Goal: Information Seeking & Learning: Check status

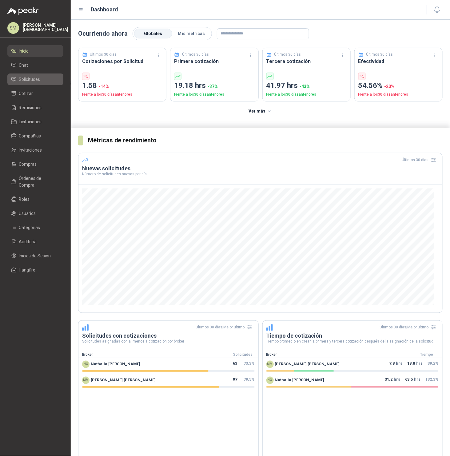
click at [29, 81] on span "Solicitudes" at bounding box center [29, 79] width 21 height 7
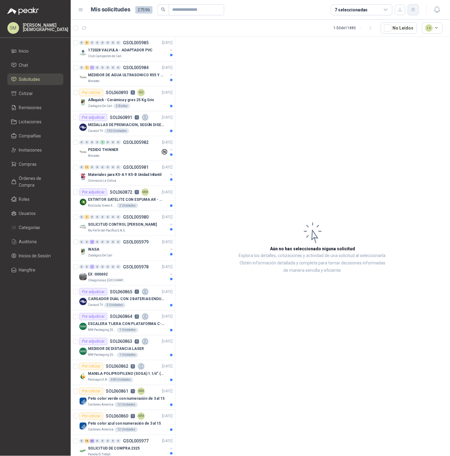
click at [415, 11] on icon "button" at bounding box center [413, 9] width 5 height 5
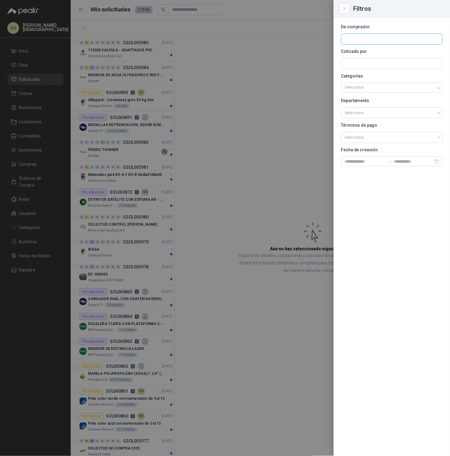
click at [380, 41] on input "text" at bounding box center [391, 39] width 101 height 10
type input "****"
click at [380, 54] on span "ALPINA PRODUCTOS ALIMENTICIOS S.A.S. -" at bounding box center [386, 55] width 61 height 3
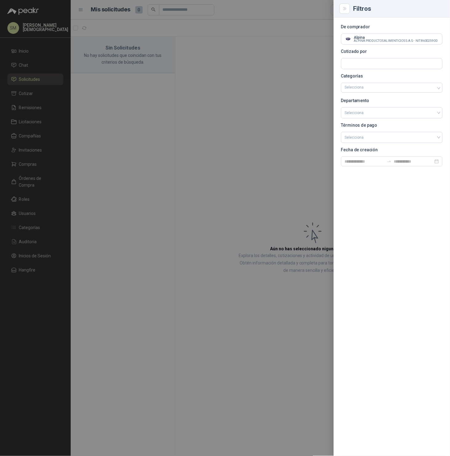
click at [235, 61] on div at bounding box center [225, 228] width 450 height 456
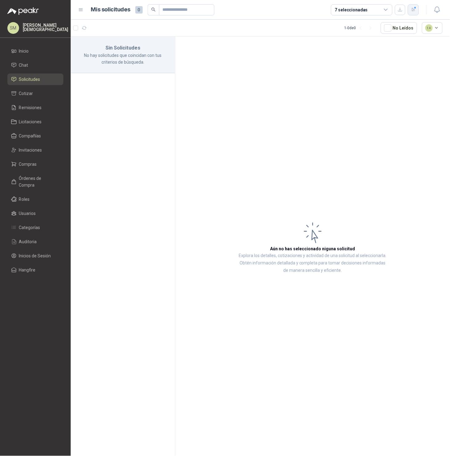
click at [414, 11] on icon "button" at bounding box center [412, 9] width 3 height 3
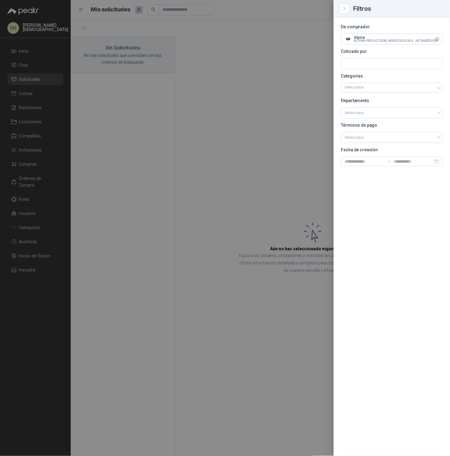
click at [438, 38] on icon "Limpiar" at bounding box center [437, 39] width 2 height 2
click at [162, 99] on div at bounding box center [225, 228] width 450 height 456
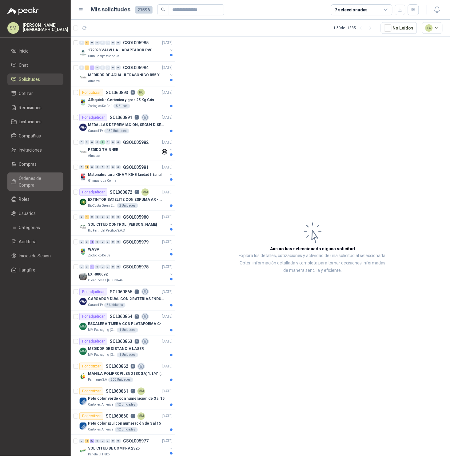
click at [34, 177] on span "Órdenes de Compra" at bounding box center [38, 182] width 38 height 14
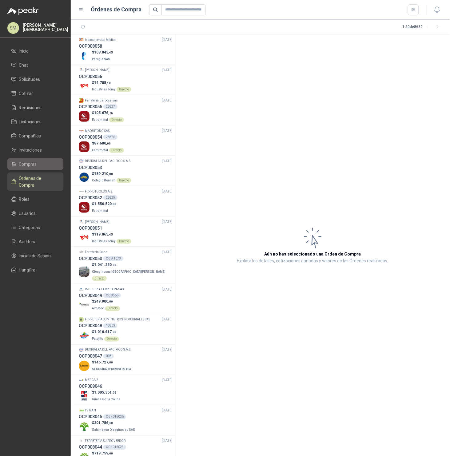
click at [28, 164] on span "Compras" at bounding box center [28, 164] width 18 height 7
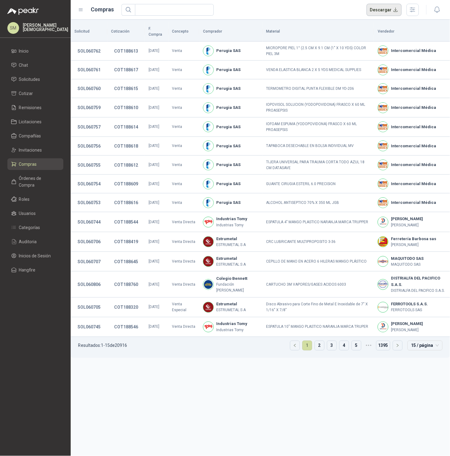
click at [385, 10] on button "Descargar" at bounding box center [383, 10] width 35 height 12
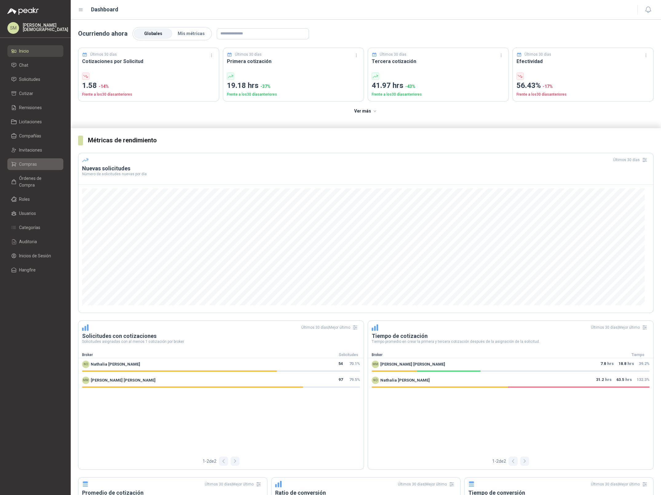
click at [19, 161] on span "Compras" at bounding box center [28, 164] width 18 height 7
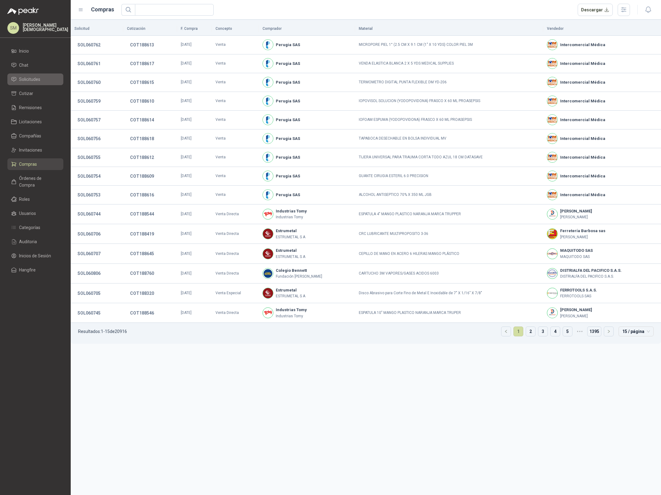
click at [30, 80] on span "Solicitudes" at bounding box center [29, 79] width 21 height 7
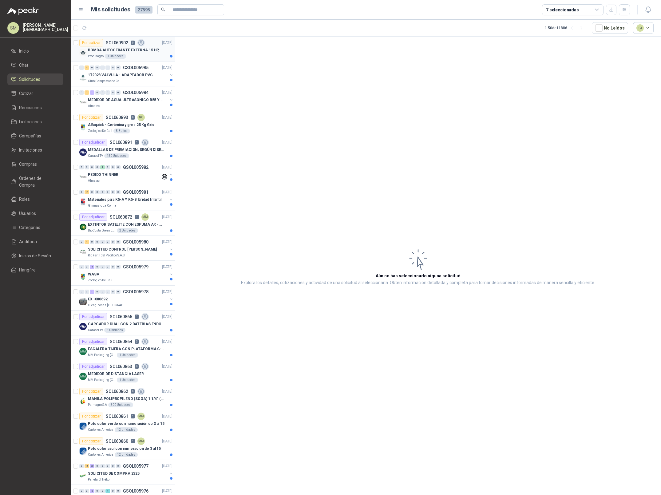
click at [118, 55] on div "1 Unidades" at bounding box center [115, 56] width 21 height 5
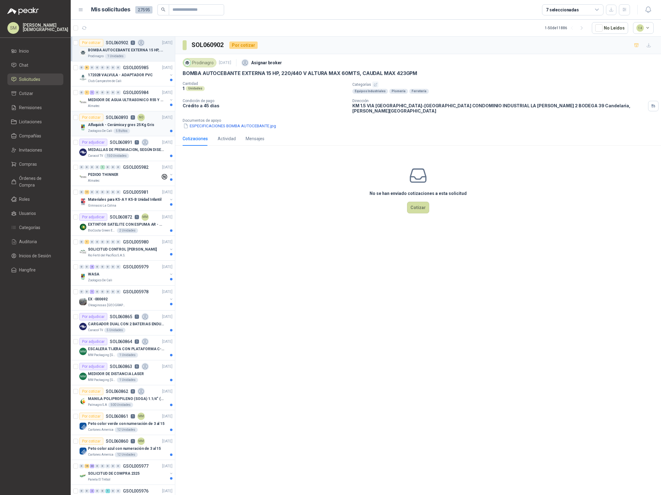
click at [132, 128] on div "Alfaquick - Cerámica y gres 25 Kg Gris" at bounding box center [130, 124] width 85 height 7
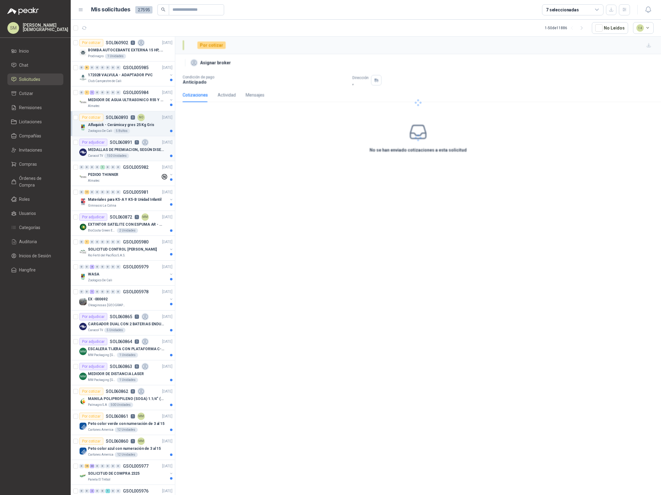
click at [134, 149] on p "MEDALLAS DE PREMIACION, SEGÚN DISEÑO ADJUNTO(ADJUNTAR COTIZACION EN SU FORMATO" at bounding box center [126, 150] width 77 height 6
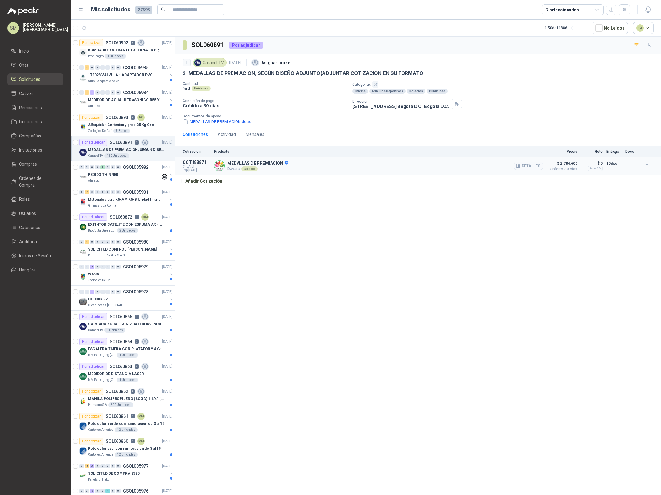
click at [334, 171] on div "MEDALLAS DE PREMIACION Davana Directo Detalles" at bounding box center [378, 166] width 329 height 12
click at [524, 166] on button "Detalles" at bounding box center [528, 166] width 29 height 8
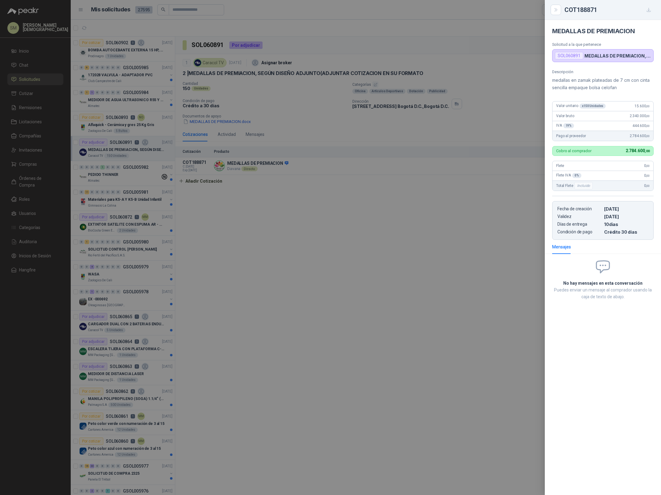
click at [367, 126] on div at bounding box center [330, 247] width 661 height 495
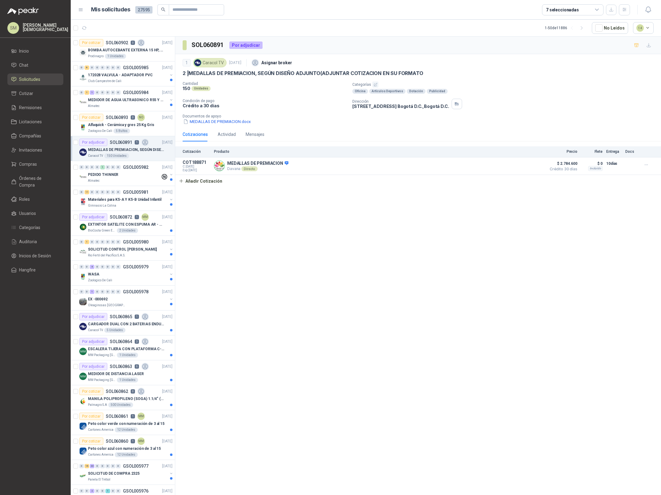
click at [41, 27] on p "[PERSON_NAME]" at bounding box center [45, 27] width 45 height 9
click at [121, 65] on button "Salir" at bounding box center [135, 66] width 116 height 16
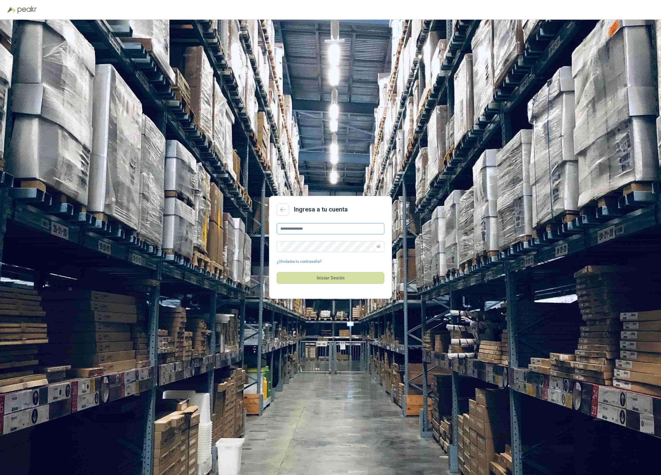
drag, startPoint x: 330, startPoint y: 231, endPoint x: 332, endPoint y: 233, distance: 3.3
click at [330, 231] on input "**********" at bounding box center [331, 228] width 108 height 11
type input "**********"
click at [320, 277] on button "Iniciar Sesión" at bounding box center [331, 278] width 108 height 12
